Goal: Check status: Check status

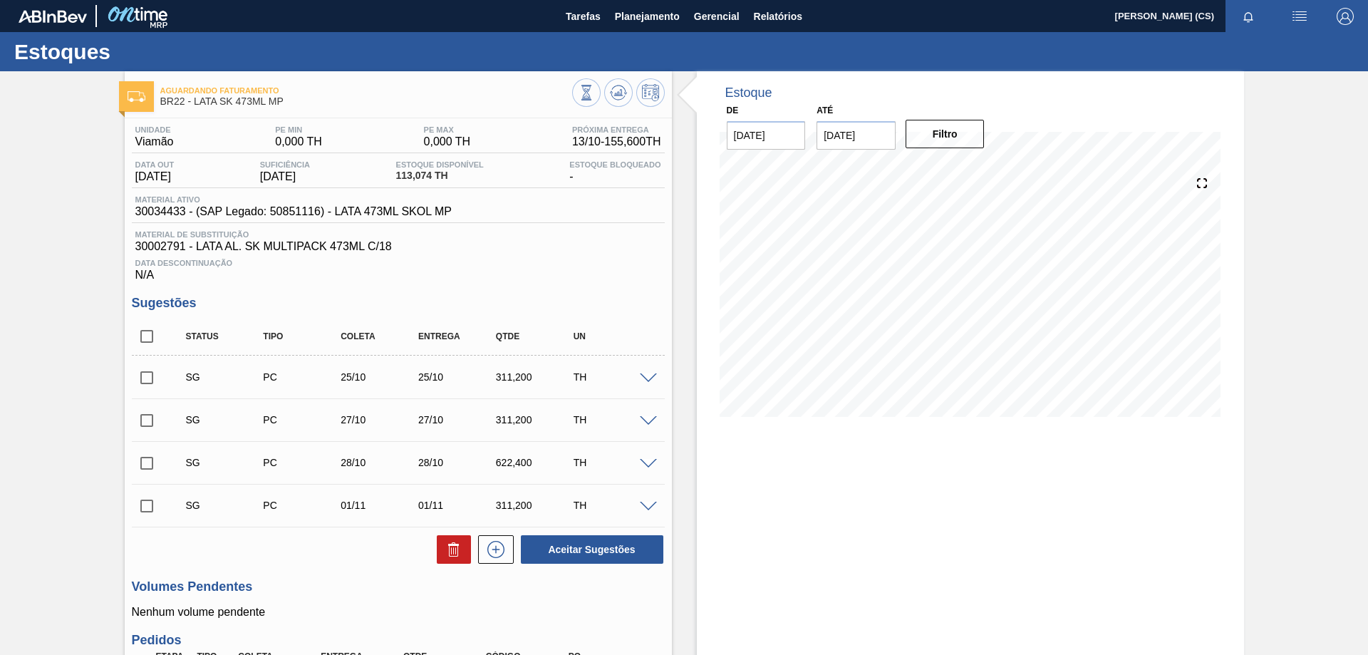
scroll to position [28, 0]
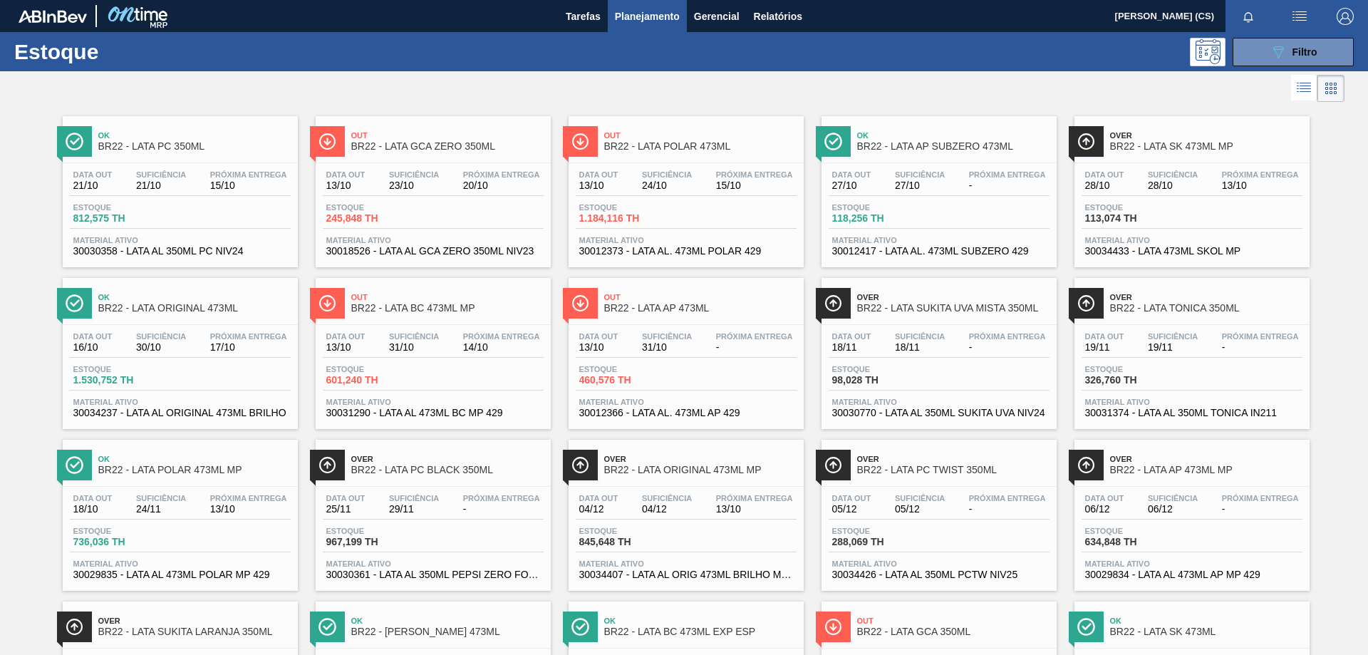
drag, startPoint x: 936, startPoint y: 131, endPoint x: 895, endPoint y: 146, distance: 43.9
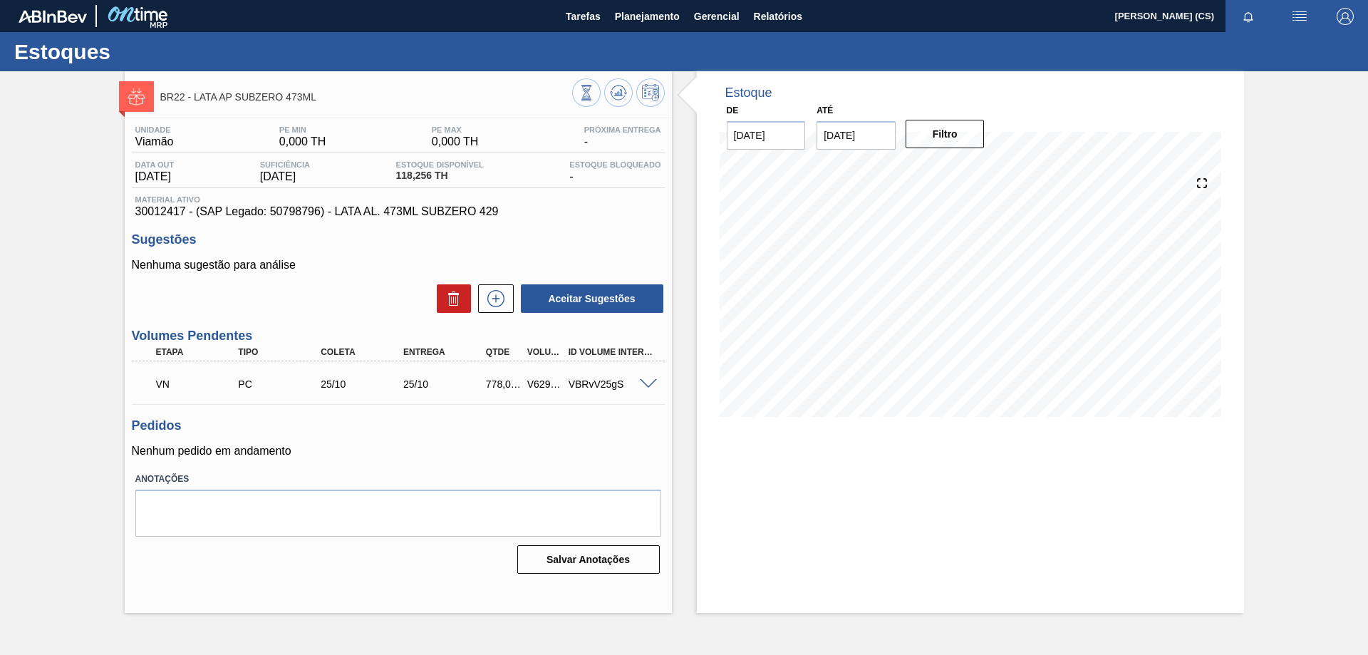
click at [649, 385] on span at bounding box center [648, 384] width 17 height 11
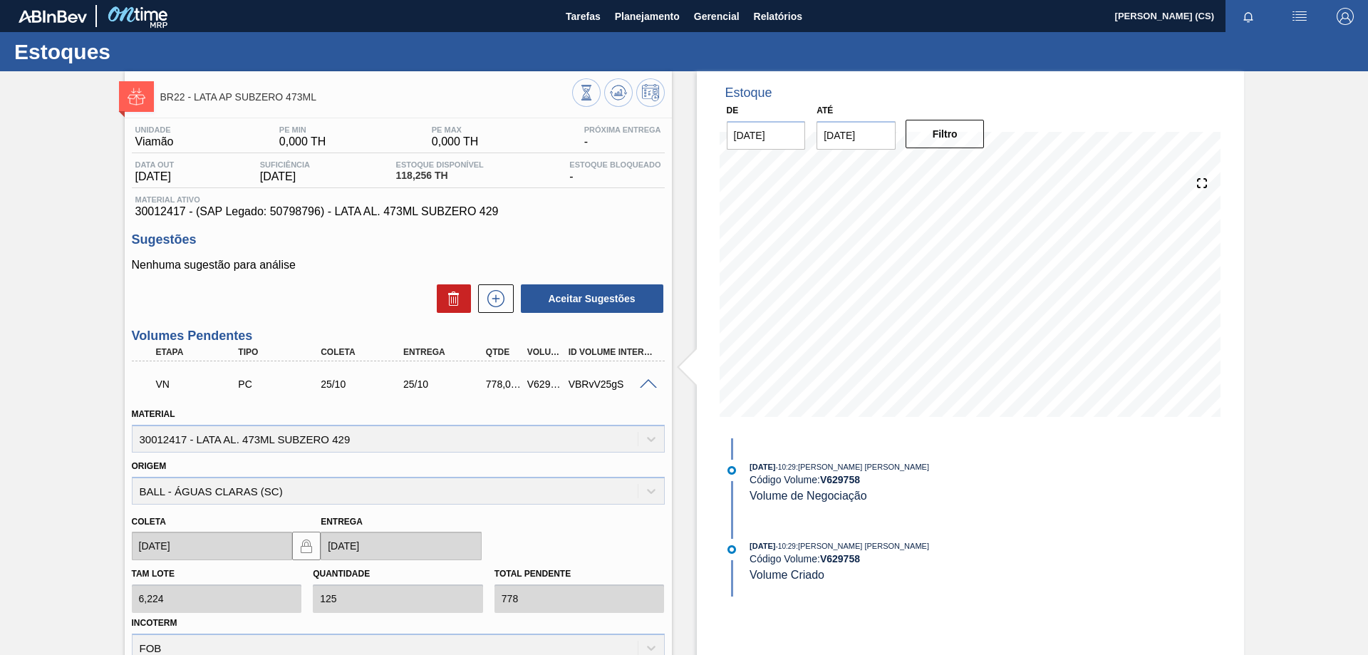
click at [649, 385] on span at bounding box center [648, 384] width 17 height 11
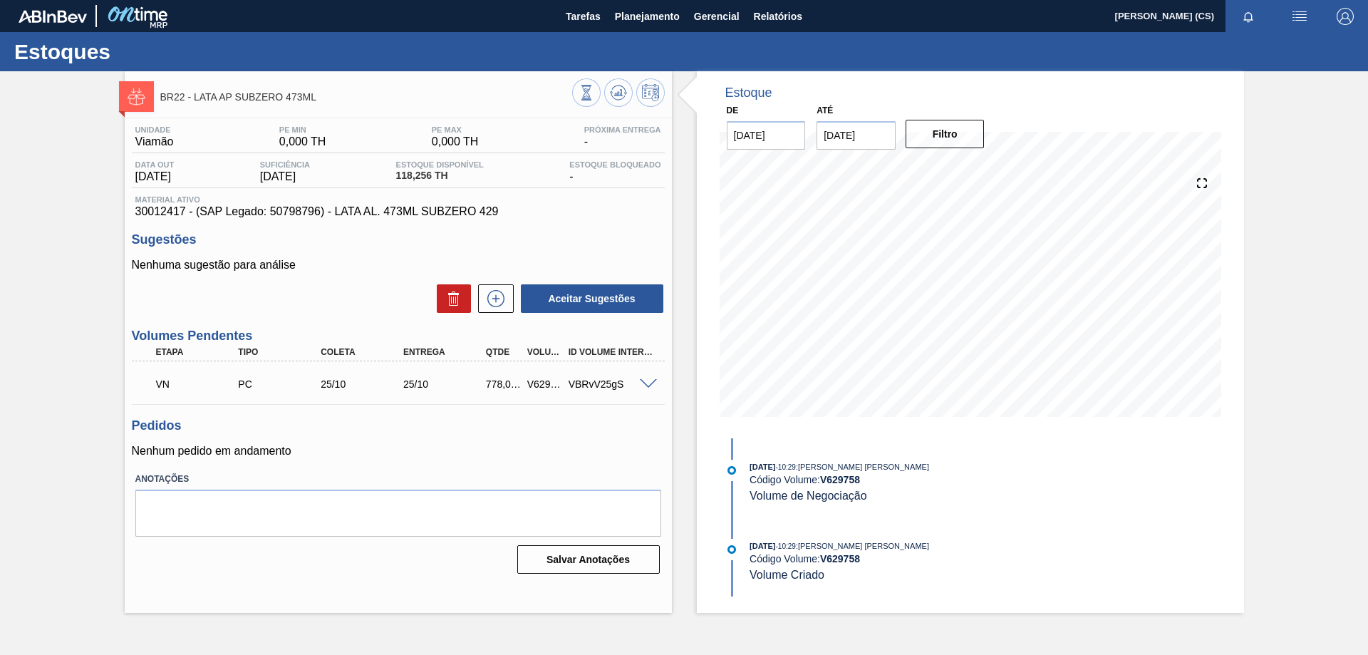
click at [649, 385] on span at bounding box center [648, 384] width 17 height 11
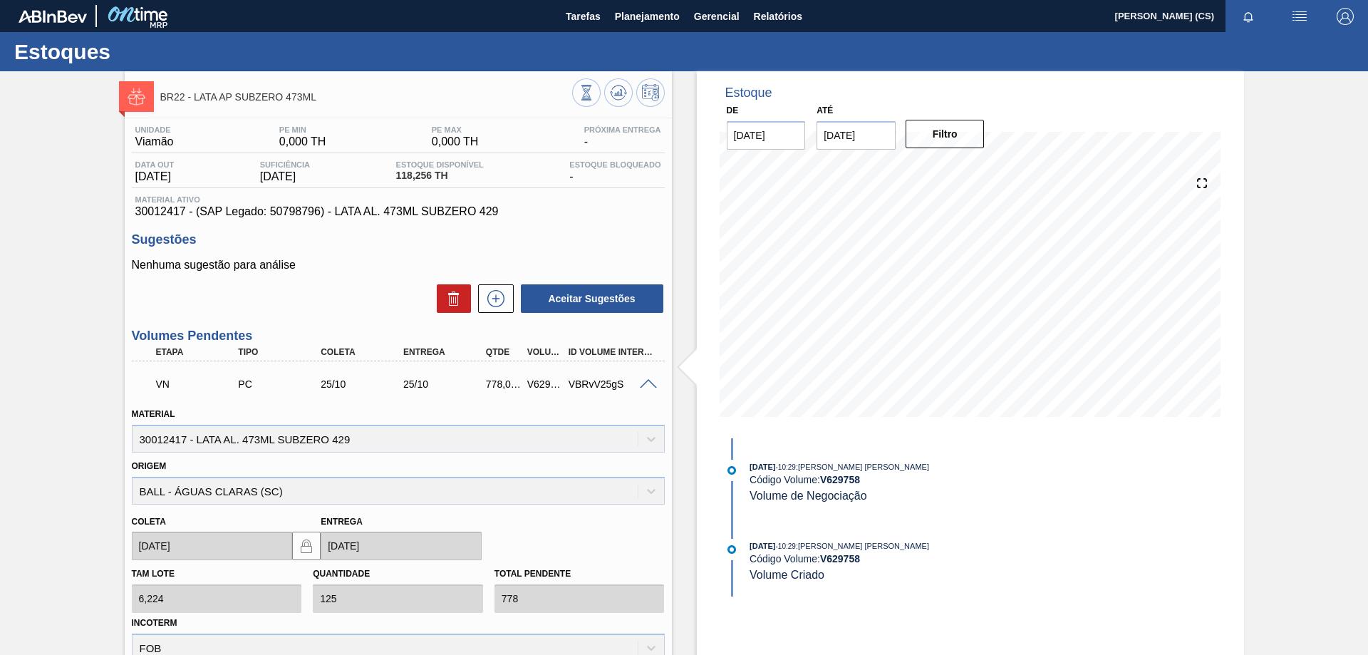
click at [649, 385] on span at bounding box center [648, 384] width 17 height 11
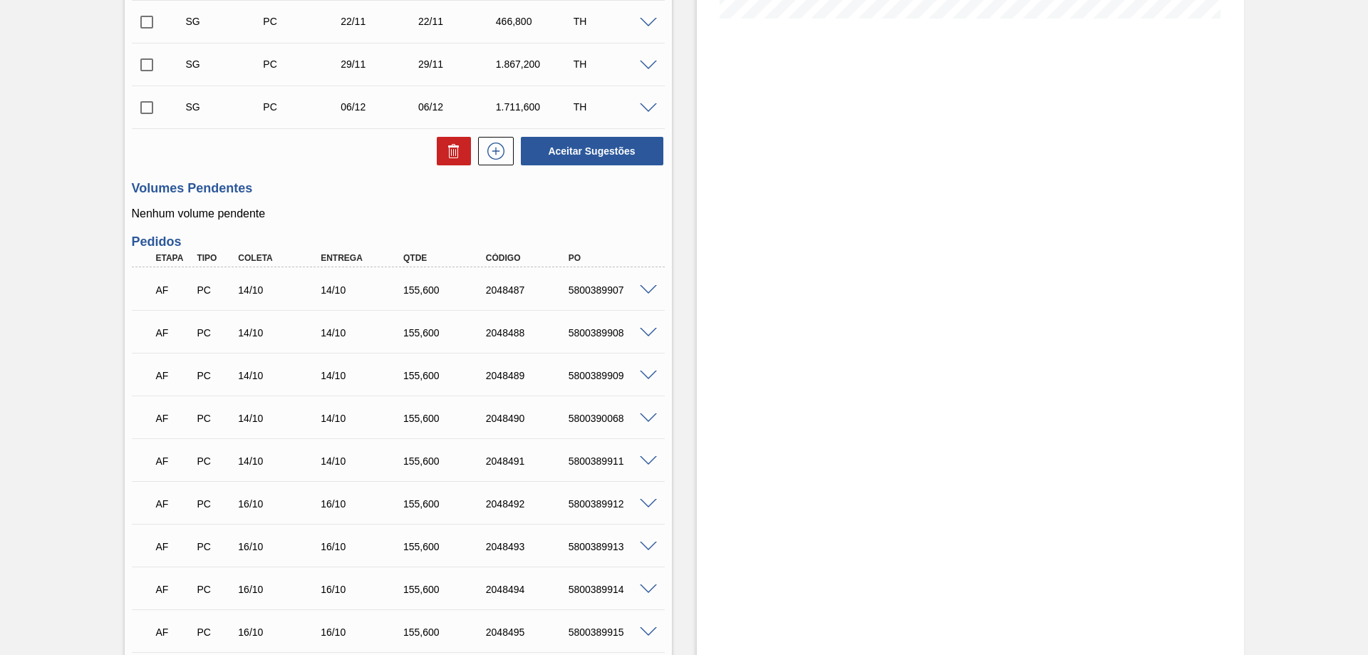
scroll to position [185, 0]
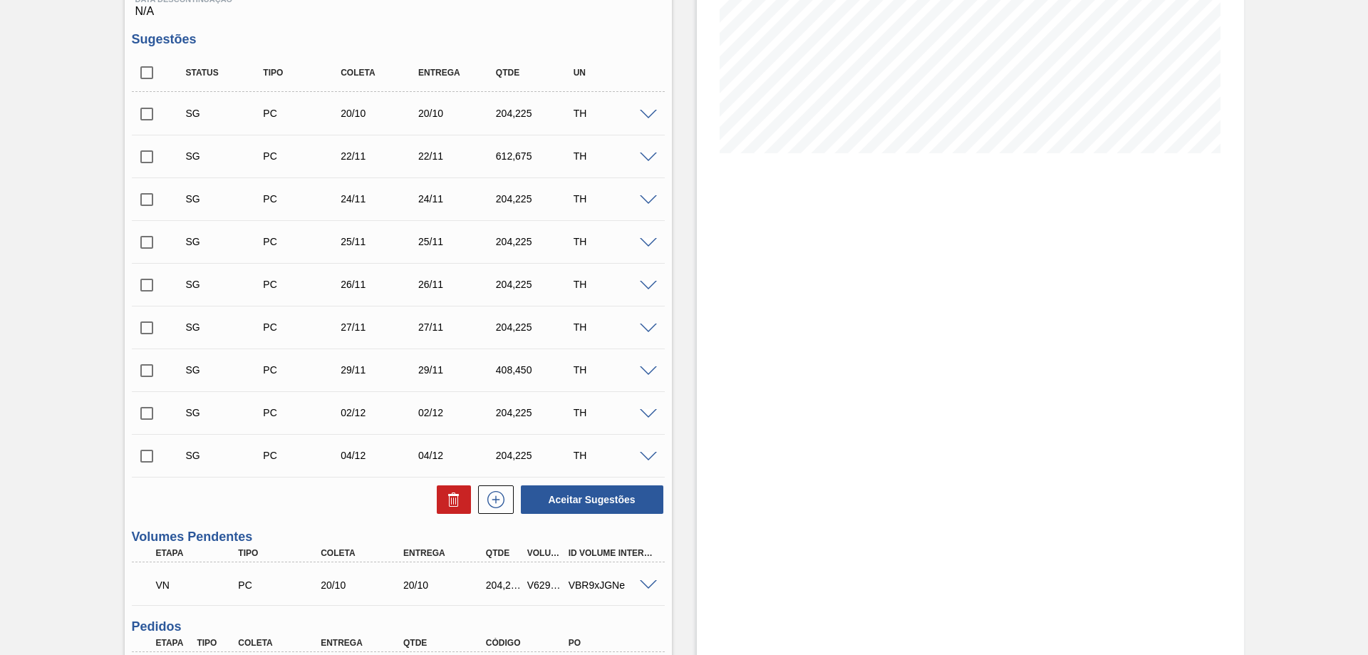
scroll to position [335, 0]
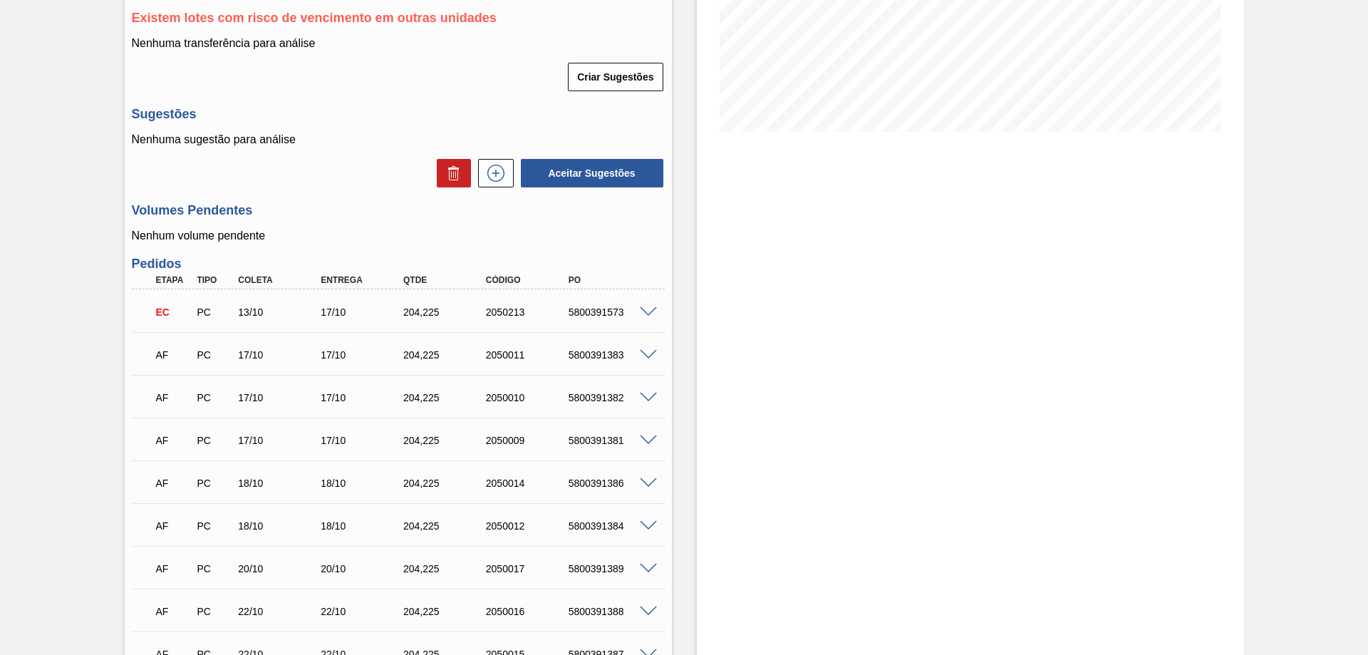
scroll to position [214, 0]
